Goal: Go to known website: Go to known website

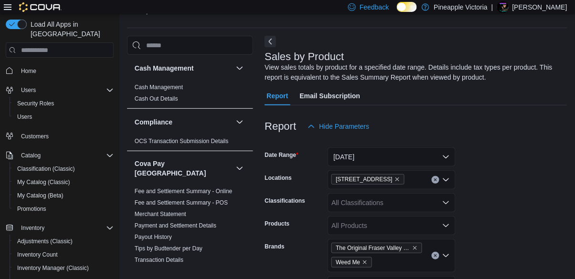
scroll to position [32, 0]
